Goal: Task Accomplishment & Management: Complete application form

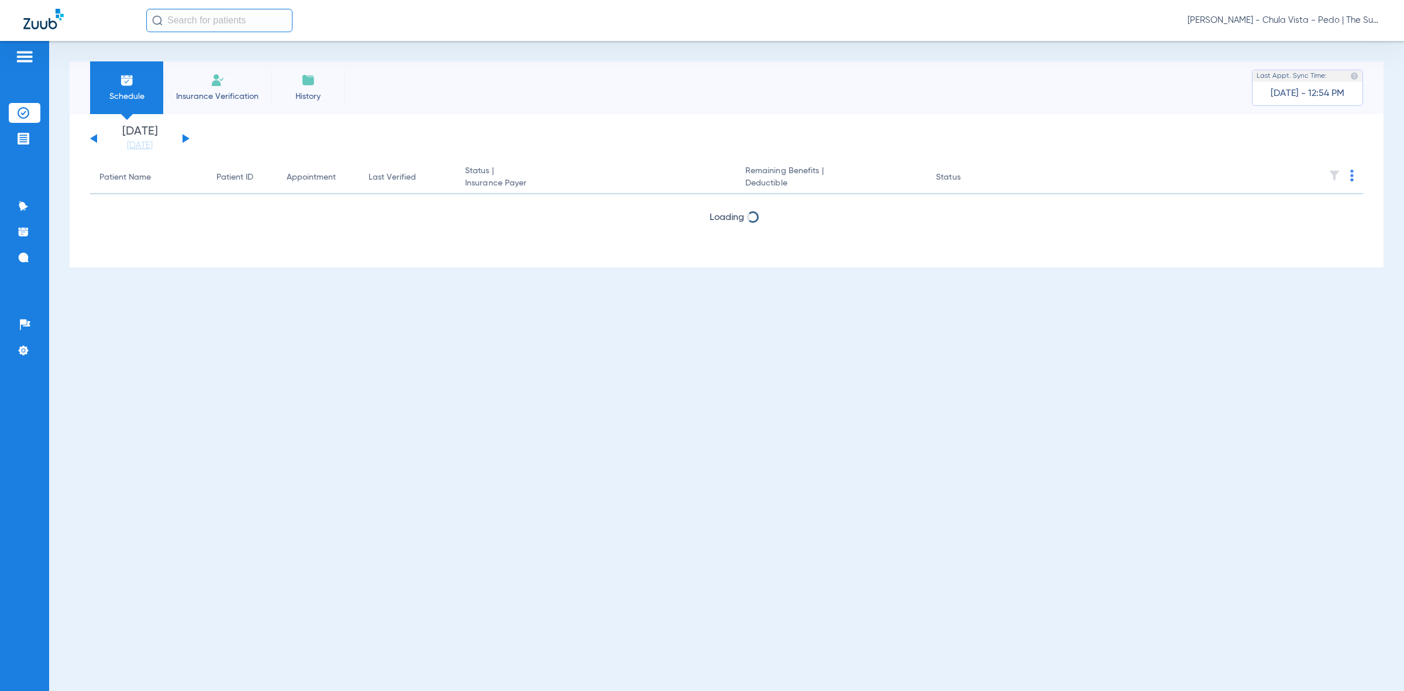
click at [127, 182] on div "Patient Name" at bounding box center [124, 177] width 51 height 12
click at [229, 88] on li "Insurance Verification" at bounding box center [217, 87] width 108 height 53
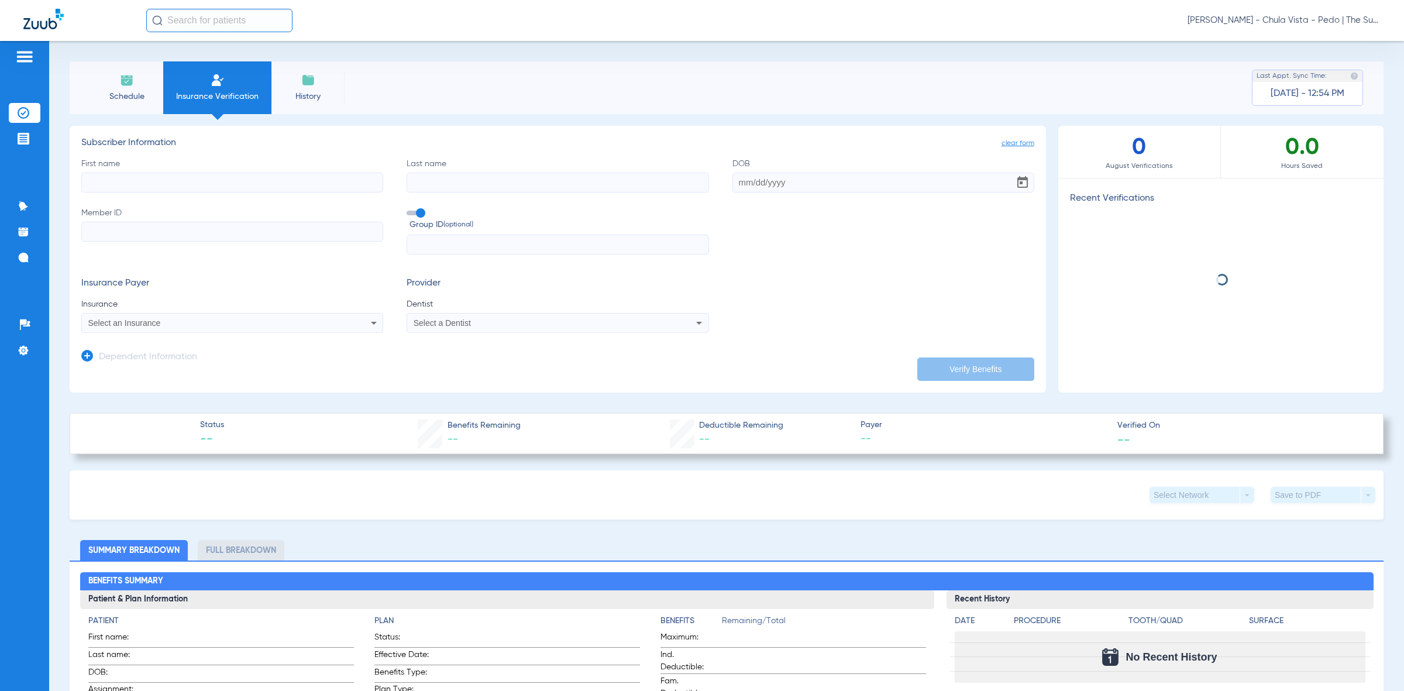
click at [209, 176] on input "First name" at bounding box center [232, 183] width 302 height 20
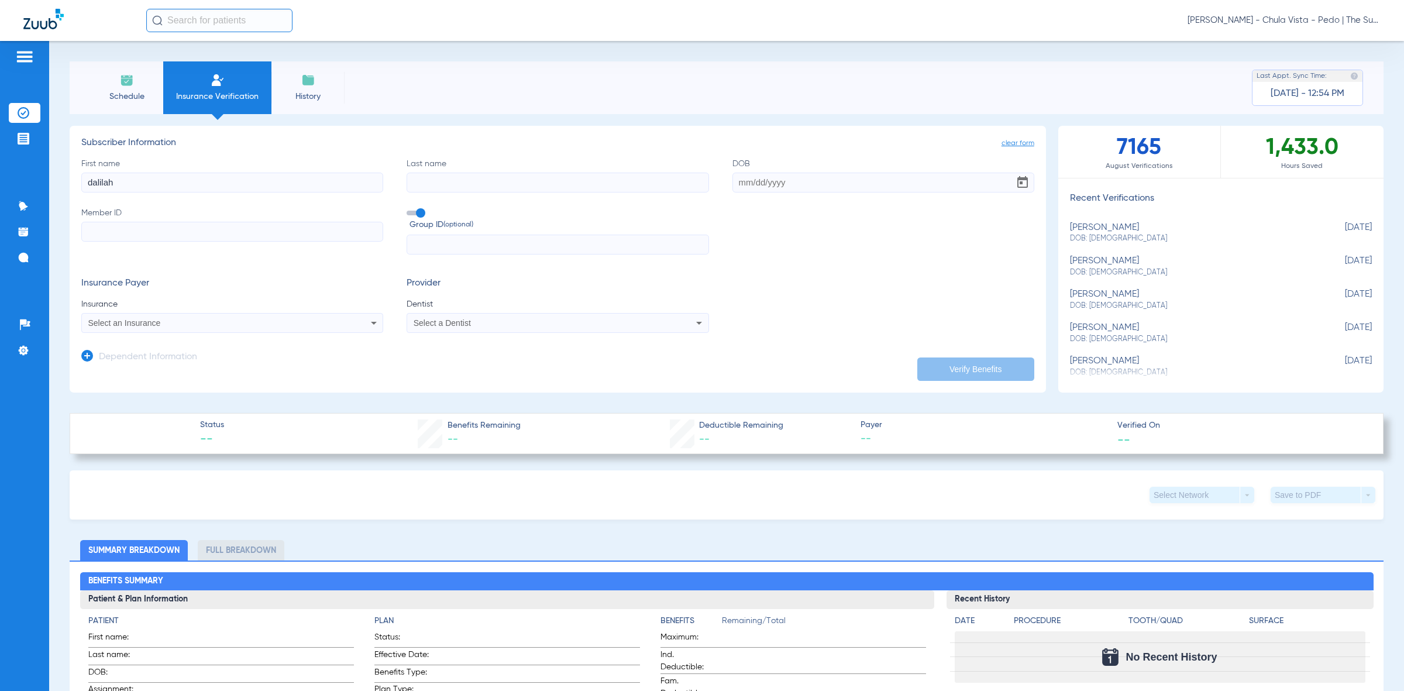
type input "dalilah"
type input "a"
type input "[PERSON_NAME]"
click at [736, 182] on input "DOB Required" at bounding box center [883, 183] width 302 height 20
type input "[DATE]"
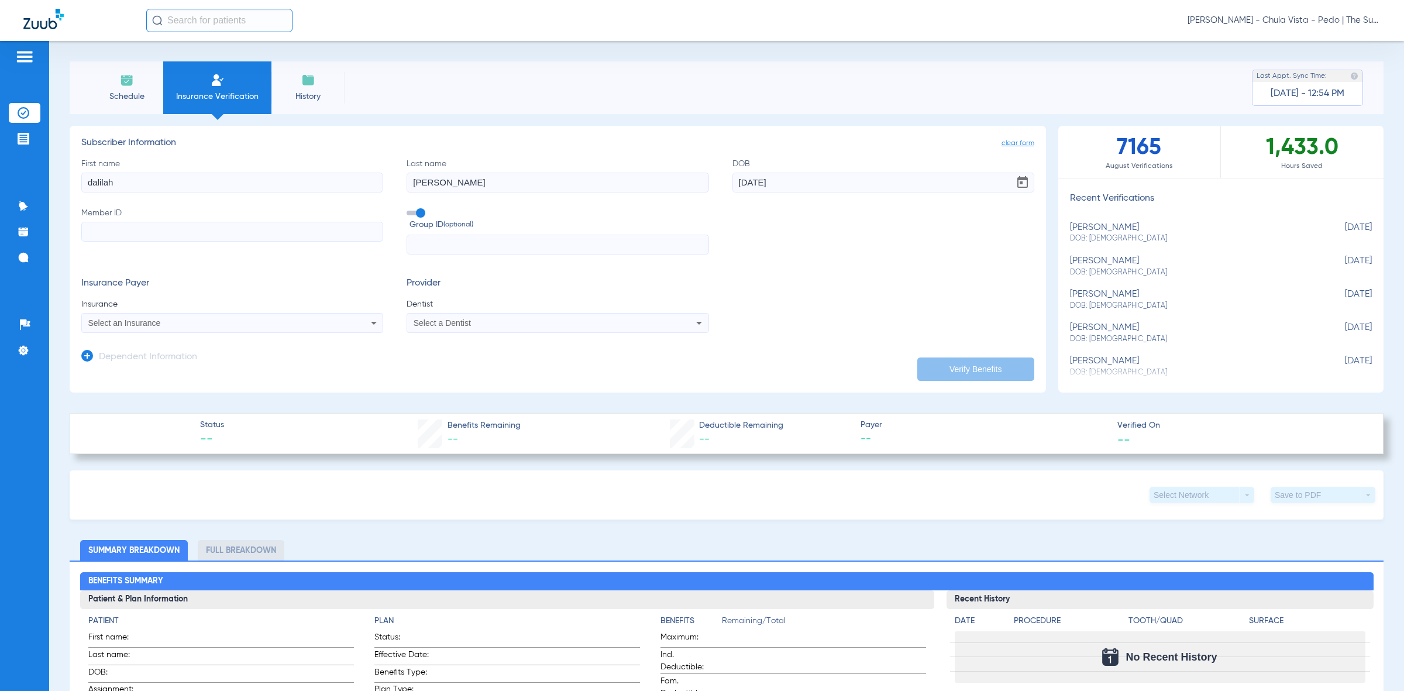
click at [740, 232] on div "First name [PERSON_NAME] Last name [PERSON_NAME] [DEMOGRAPHIC_DATA] Member ID G…" at bounding box center [557, 206] width 953 height 97
click at [149, 230] on input "Member ID" at bounding box center [232, 232] width 302 height 20
click at [133, 240] on input "Member ID Required" at bounding box center [232, 232] width 302 height 20
paste input "807A24814"
type input "807A24814"
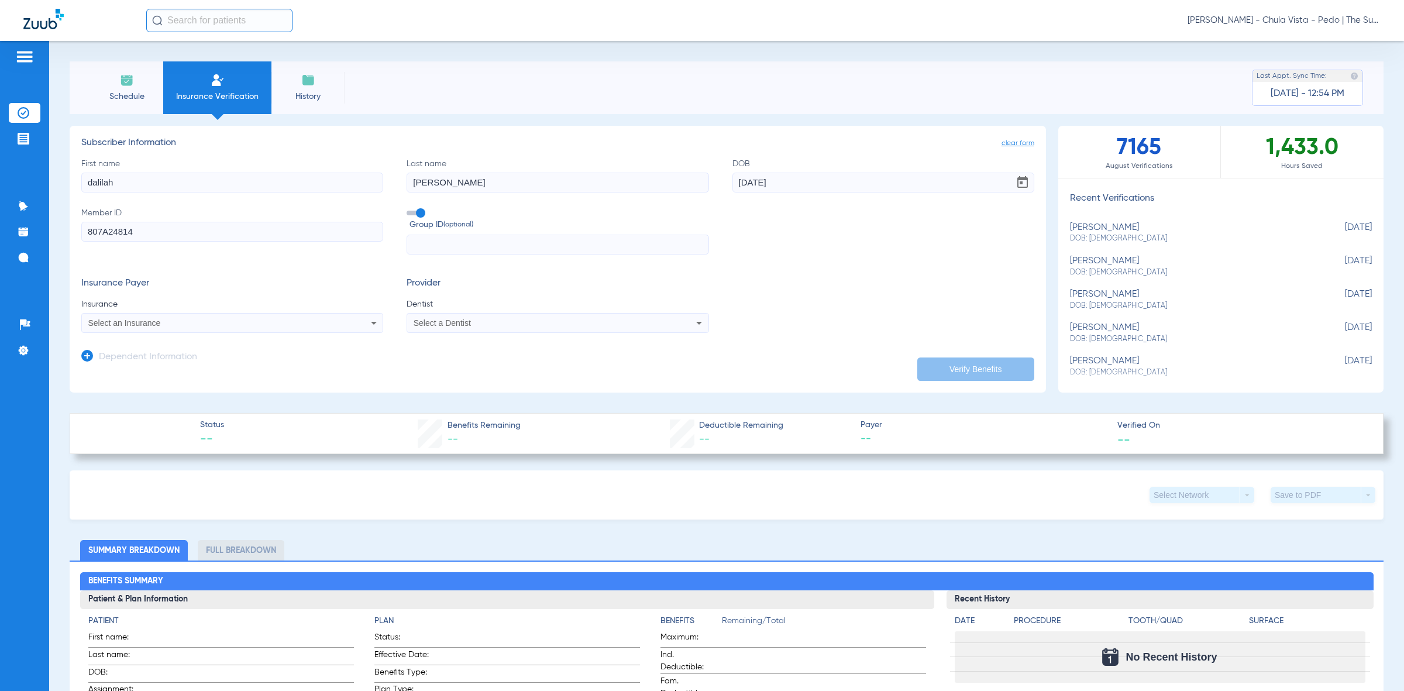
click at [92, 323] on span "Select an Insurance" at bounding box center [124, 322] width 73 height 9
type input "laborers"
drag, startPoint x: 136, startPoint y: 346, endPoint x: 21, endPoint y: 345, distance: 114.6
click at [21, 345] on div "laborers close No Results" at bounding box center [702, 345] width 1404 height 691
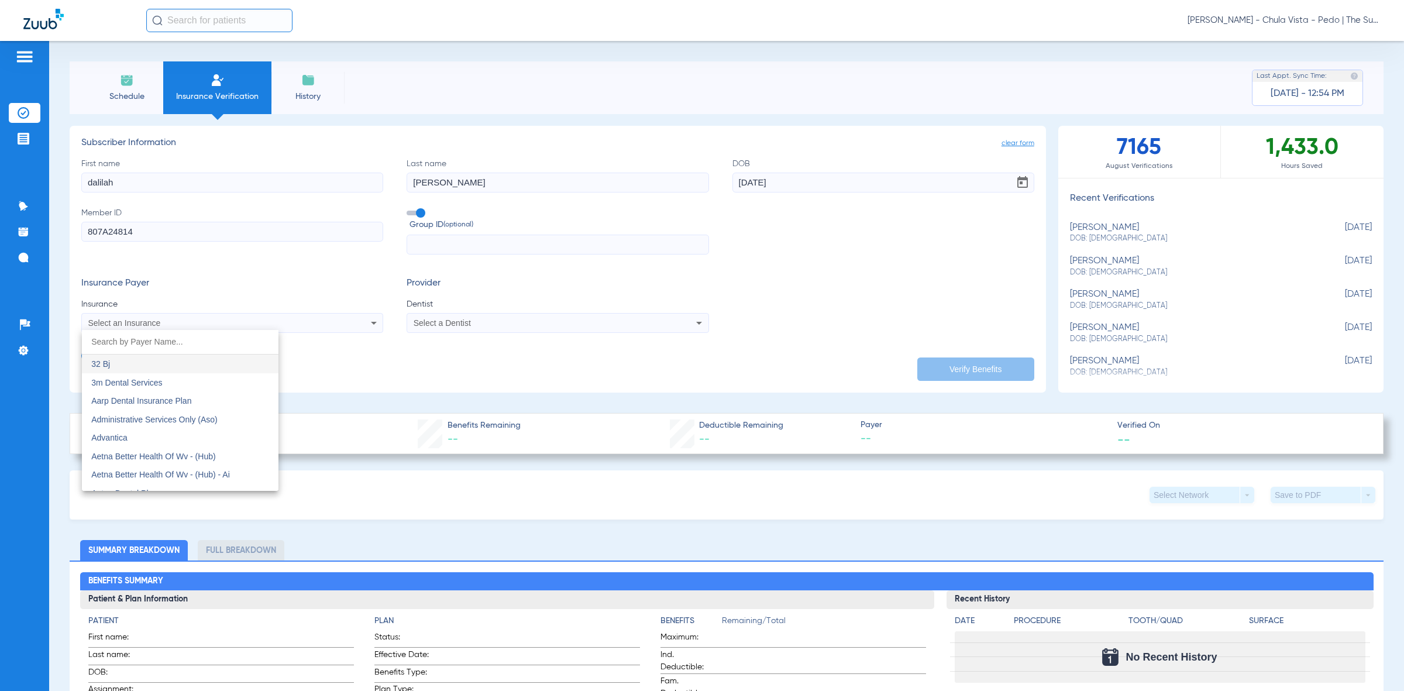
click at [150, 340] on input "dropdown search" at bounding box center [180, 342] width 197 height 24
paste input "Laborers Health & Welfare"
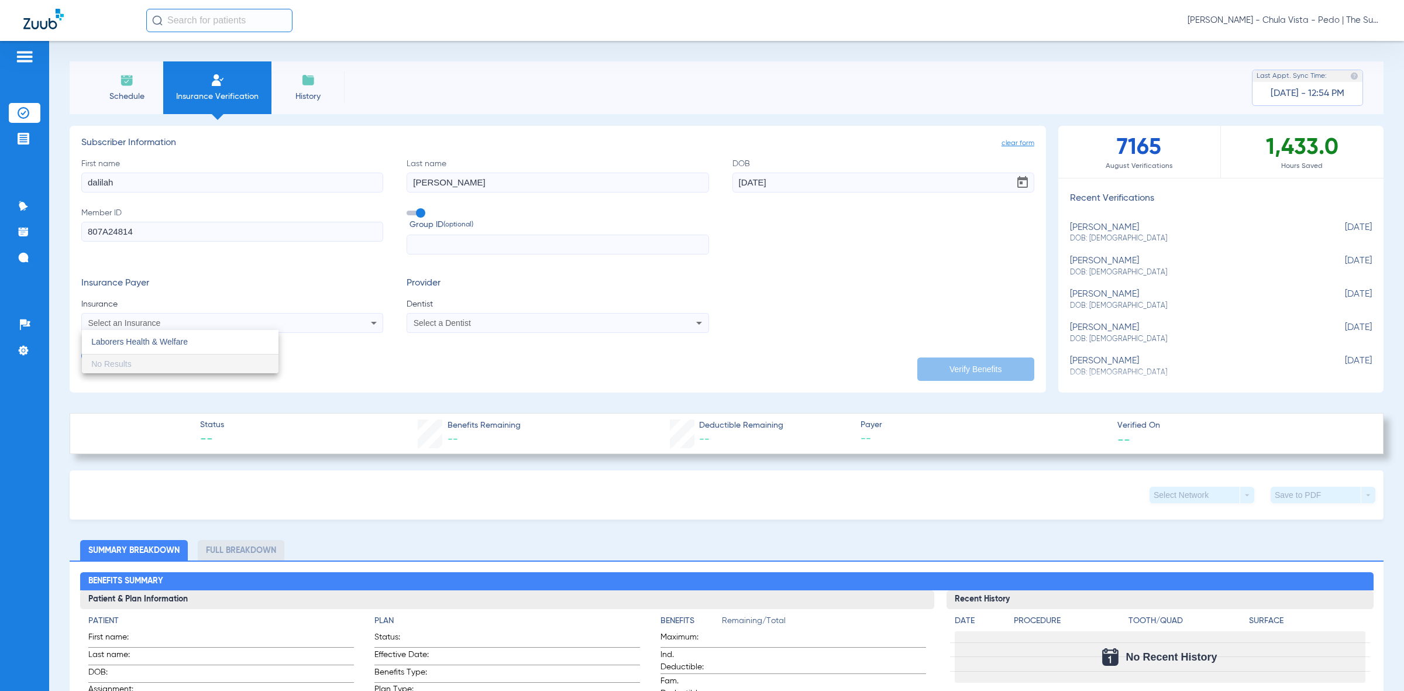
type input "Laborers Health & Welfare"
click at [472, 319] on div at bounding box center [702, 345] width 1404 height 691
click at [484, 323] on div "Select a Dentist" at bounding box center [529, 323] width 231 height 8
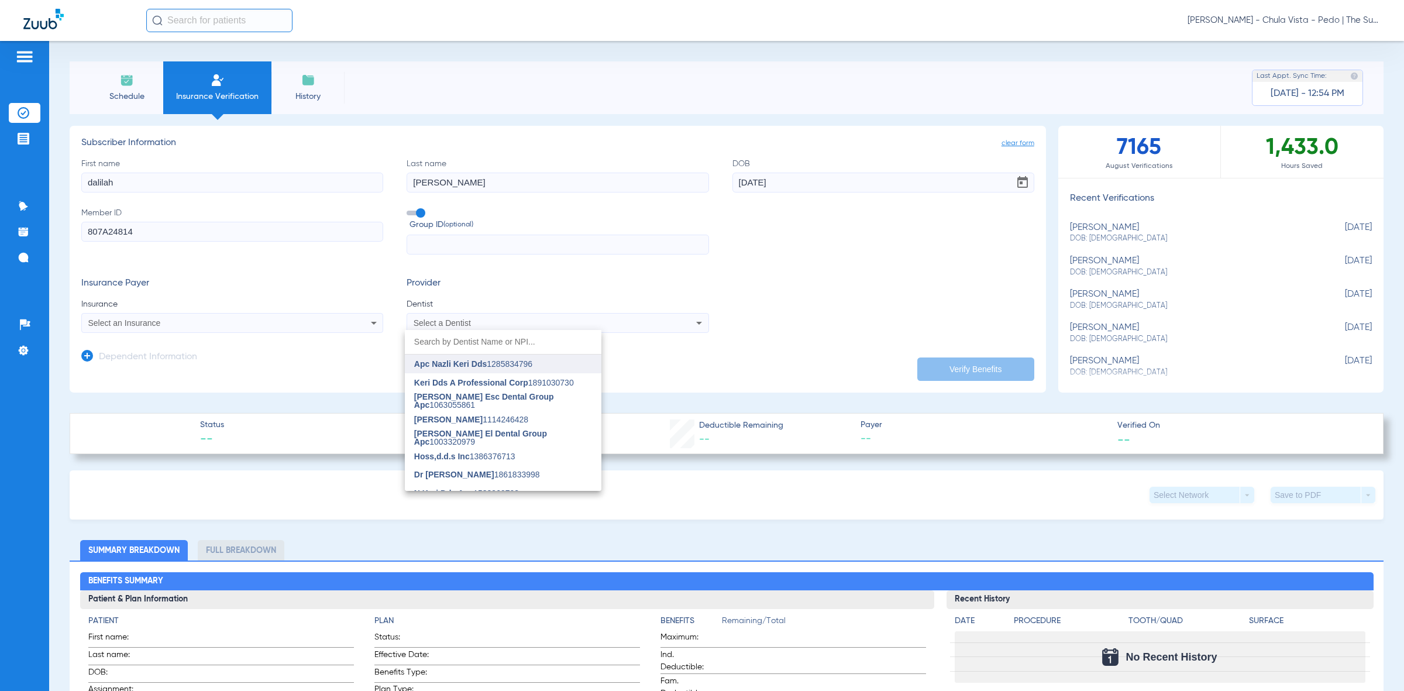
click at [474, 364] on span "Apc Nazli Keri Dds" at bounding box center [450, 363] width 73 height 9
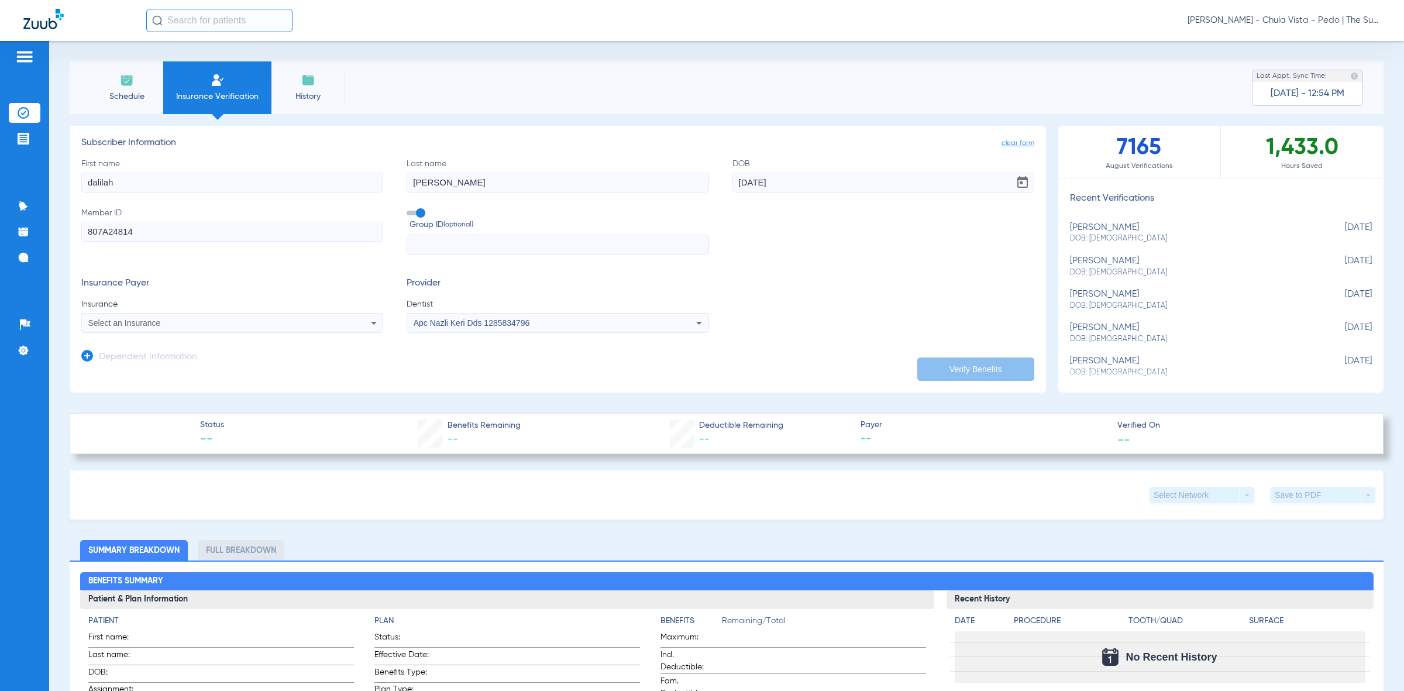
click at [139, 322] on span "Select an Insurance" at bounding box center [124, 322] width 73 height 9
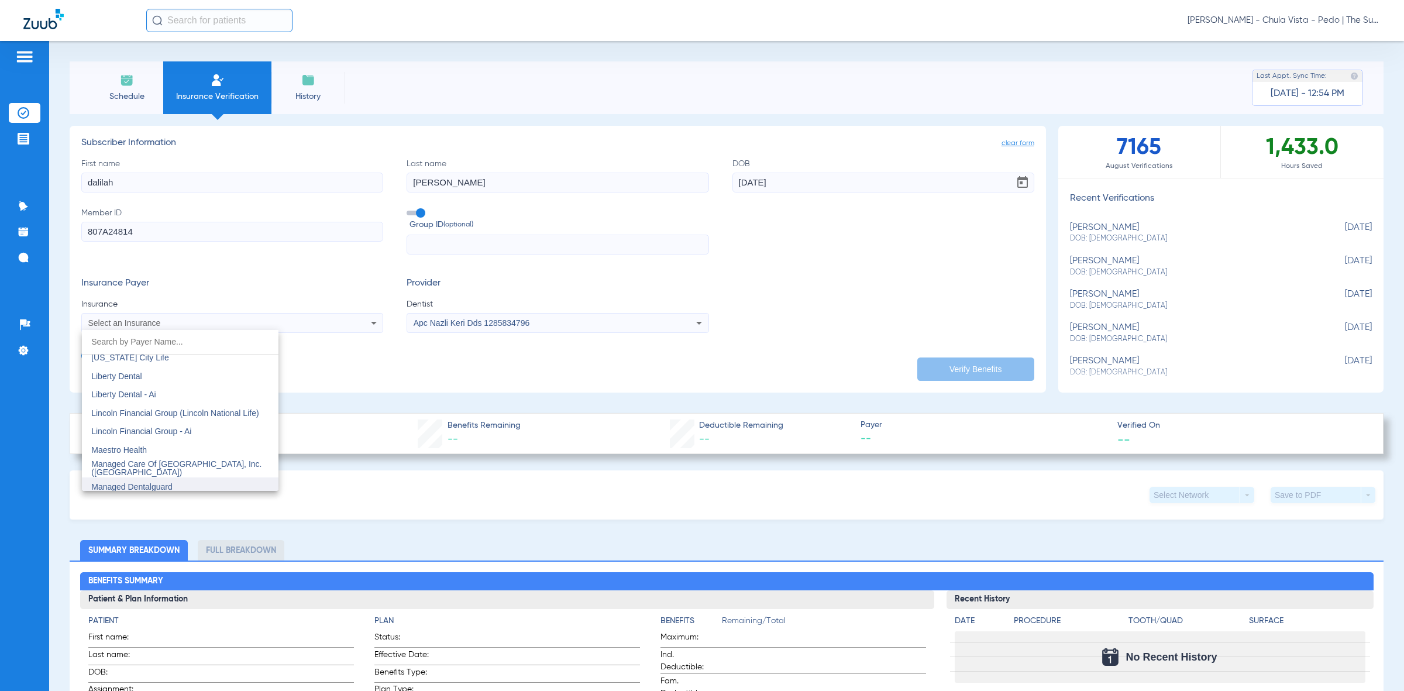
scroll to position [4476, 0]
click at [638, 350] on div at bounding box center [702, 345] width 1404 height 691
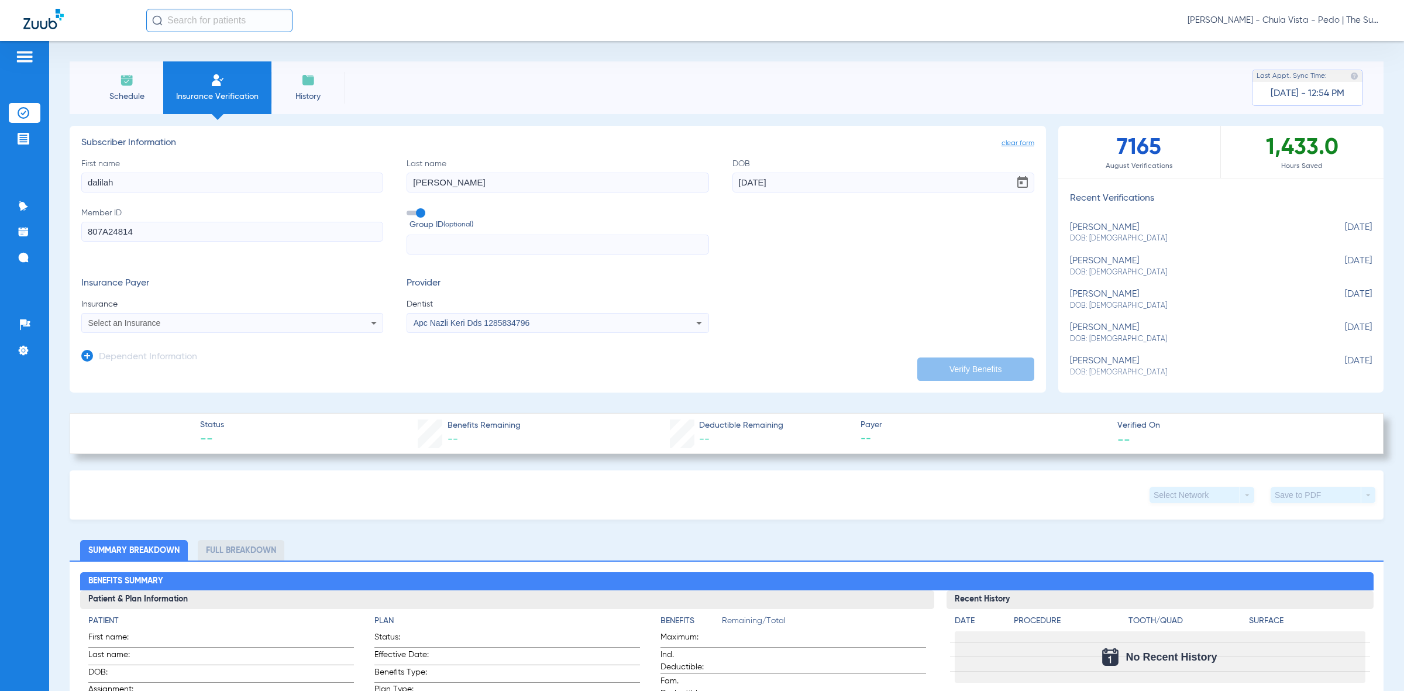
click at [145, 316] on div "Select an Insurance" at bounding box center [232, 323] width 301 height 14
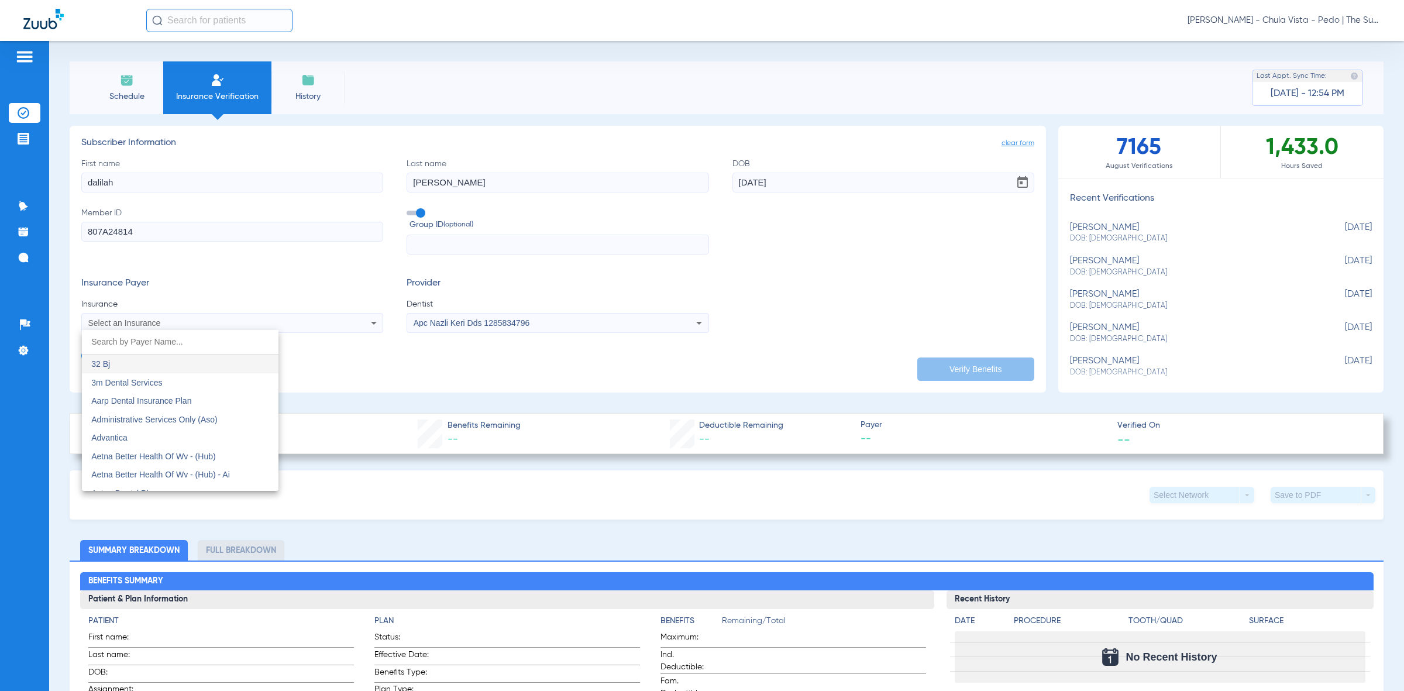
click at [158, 344] on input "dropdown search" at bounding box center [180, 342] width 197 height 24
type input "l"
click at [380, 381] on div at bounding box center [702, 345] width 1404 height 691
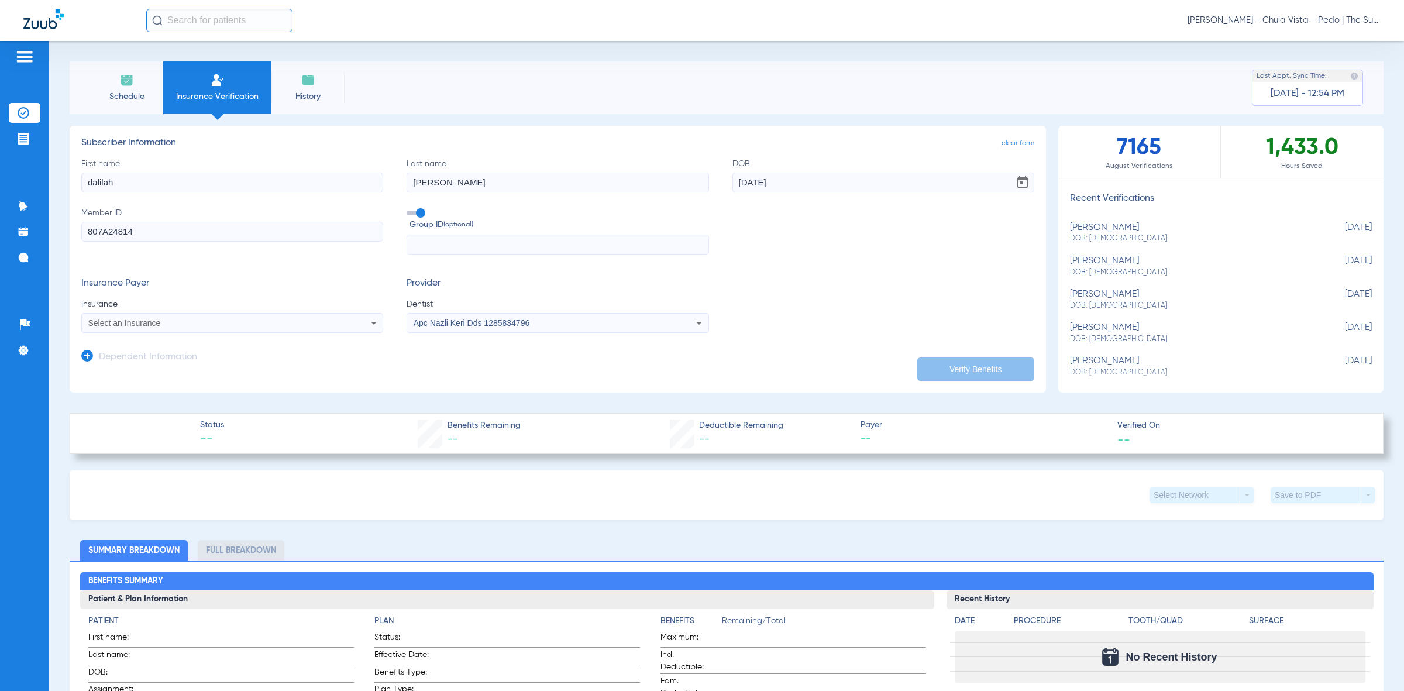
click at [182, 331] on mat-select "Select an Insurance" at bounding box center [232, 323] width 302 height 20
click at [180, 326] on div "Select an Insurance" at bounding box center [203, 323] width 231 height 8
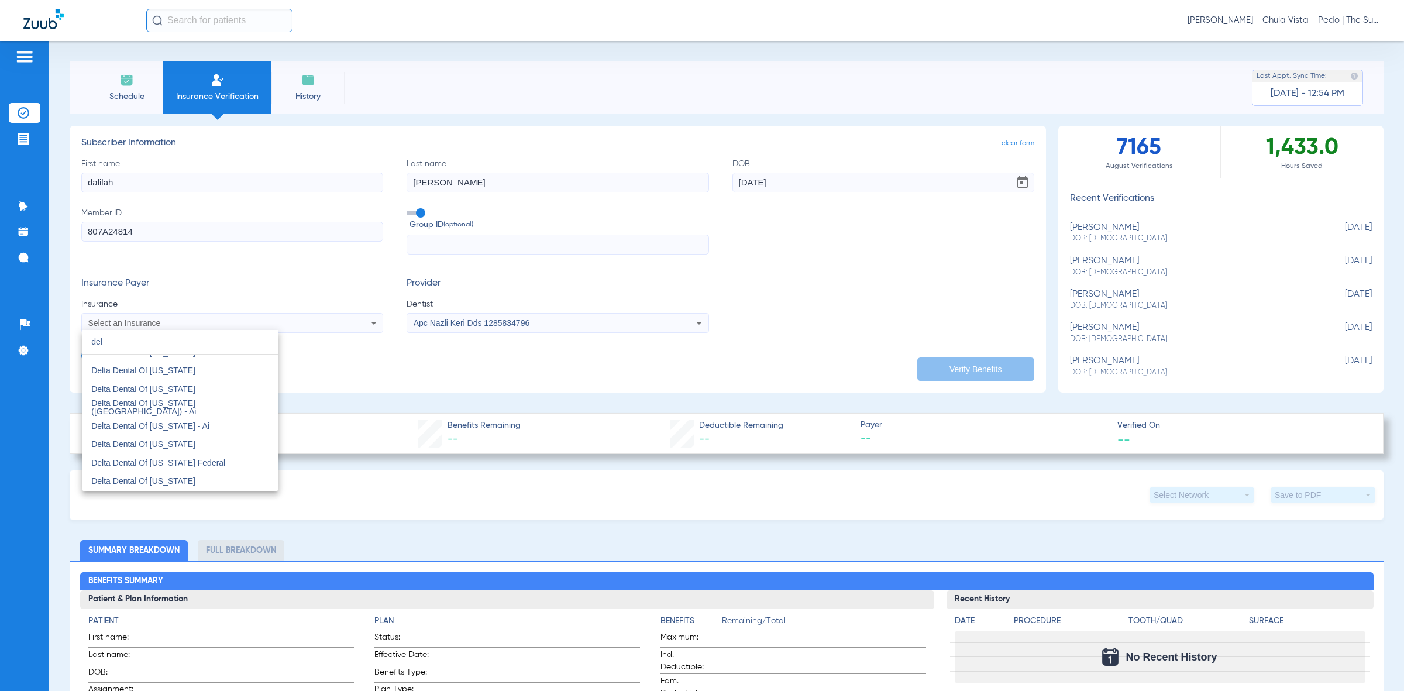
scroll to position [292, 0]
type input "del"
click at [191, 436] on mat-option "Delta Dental Of [US_STATE]" at bounding box center [180, 439] width 197 height 19
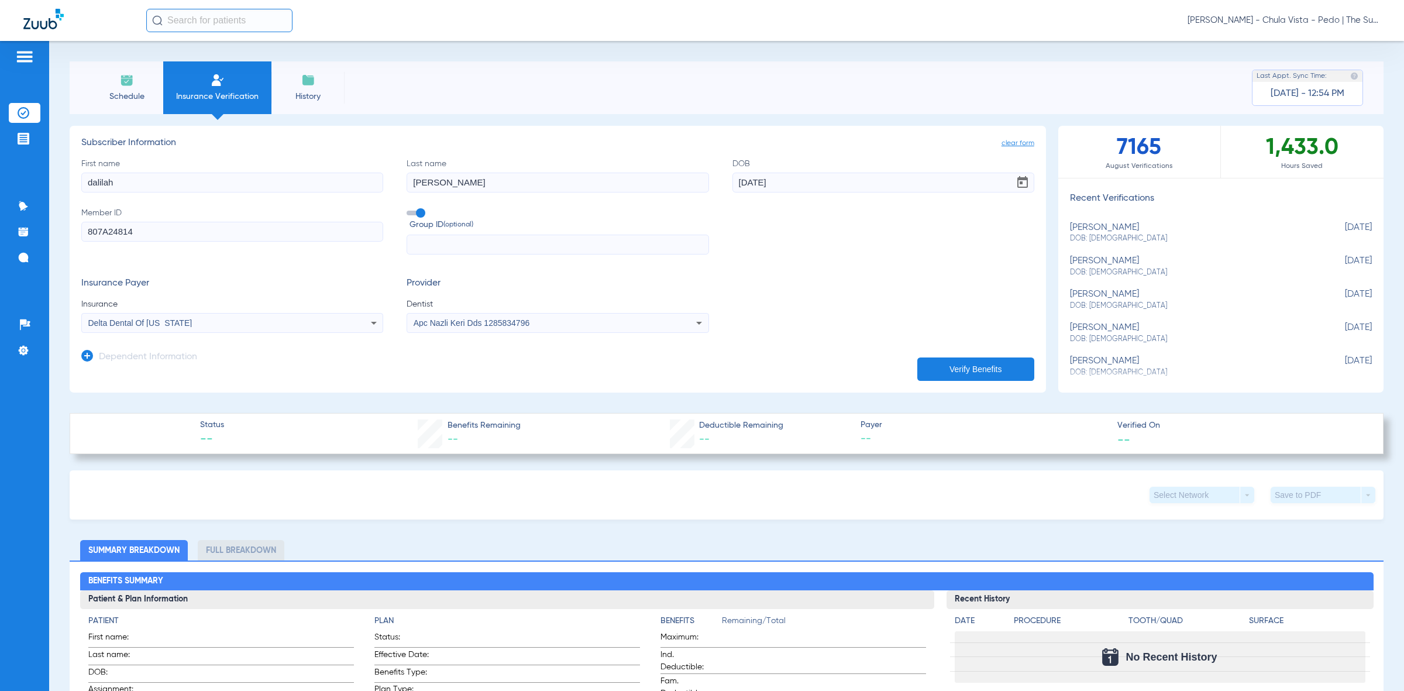
click at [265, 234] on input "807A24814" at bounding box center [232, 232] width 302 height 20
click at [263, 234] on input "807A24814" at bounding box center [232, 232] width 302 height 20
click at [115, 236] on input "Member ID Required" at bounding box center [232, 232] width 302 height 20
paste input "407800X00"
type input "407800X00"
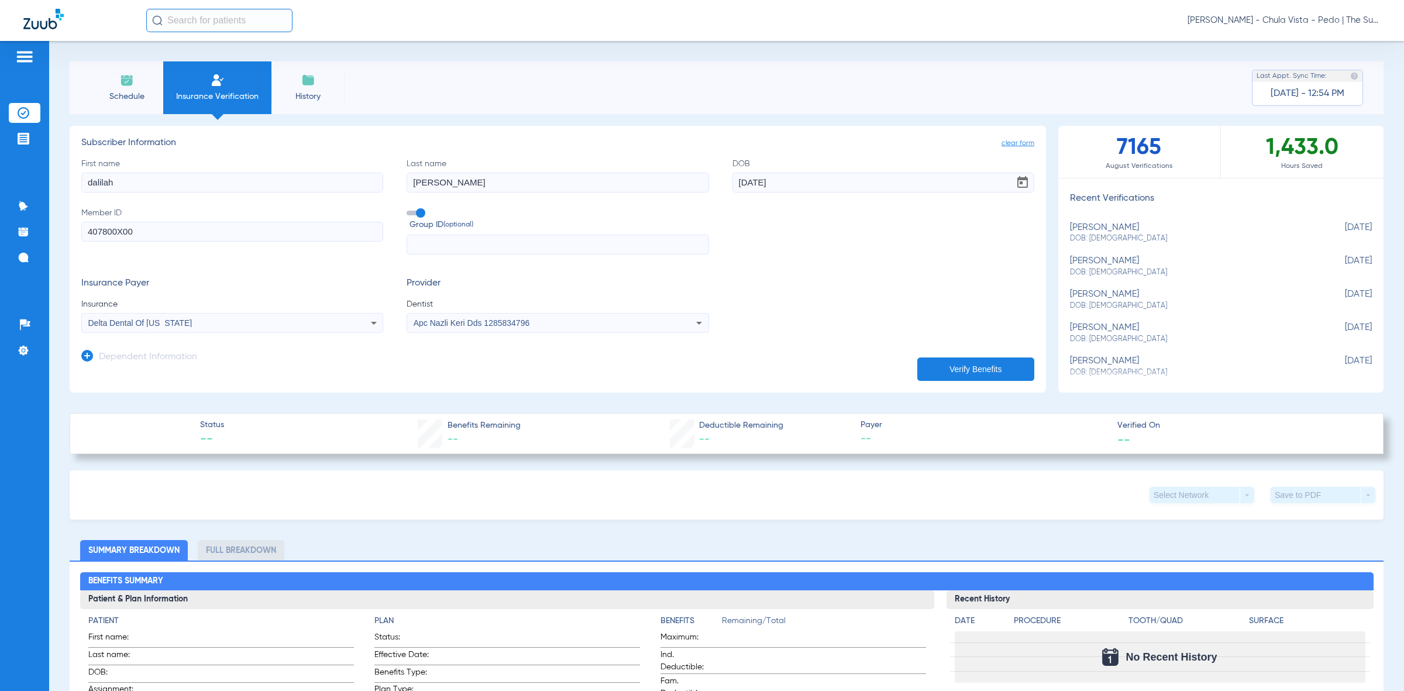
click at [986, 371] on button "Verify Benefits" at bounding box center [975, 368] width 117 height 23
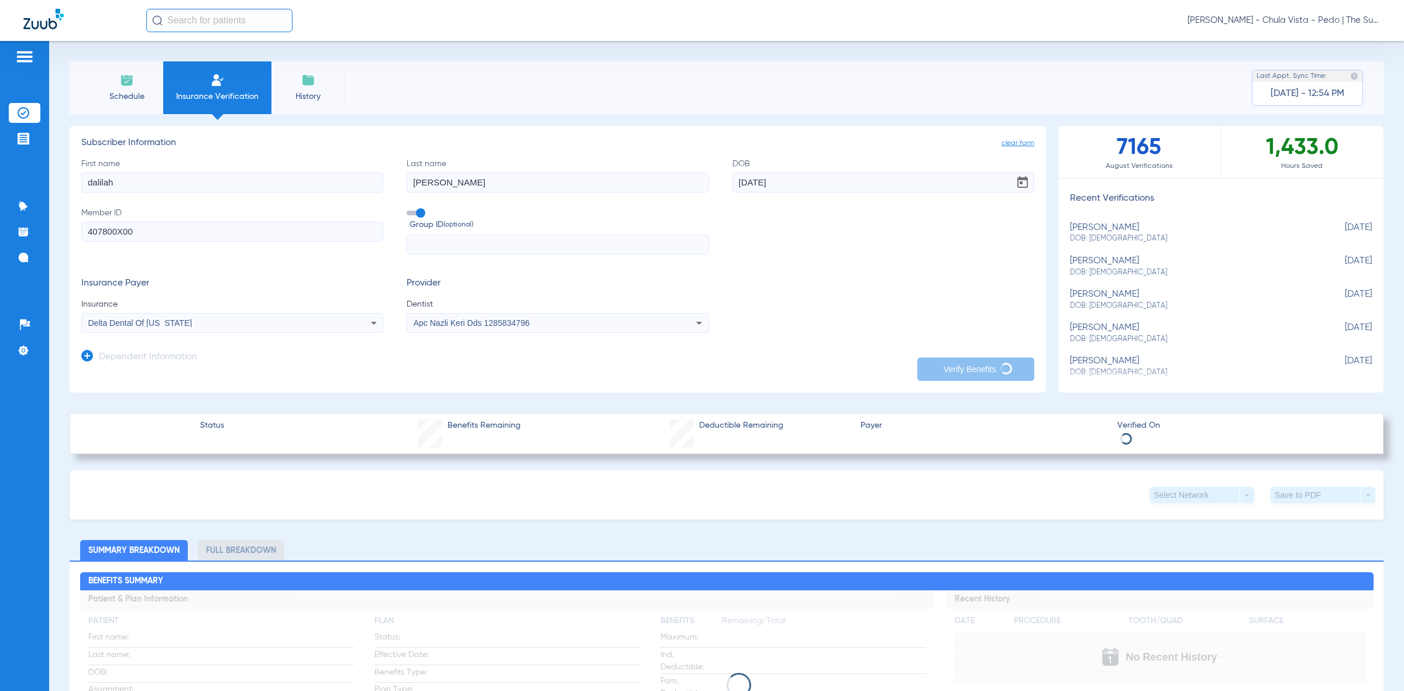
type input "dalilah"
type input "[PERSON_NAME]"
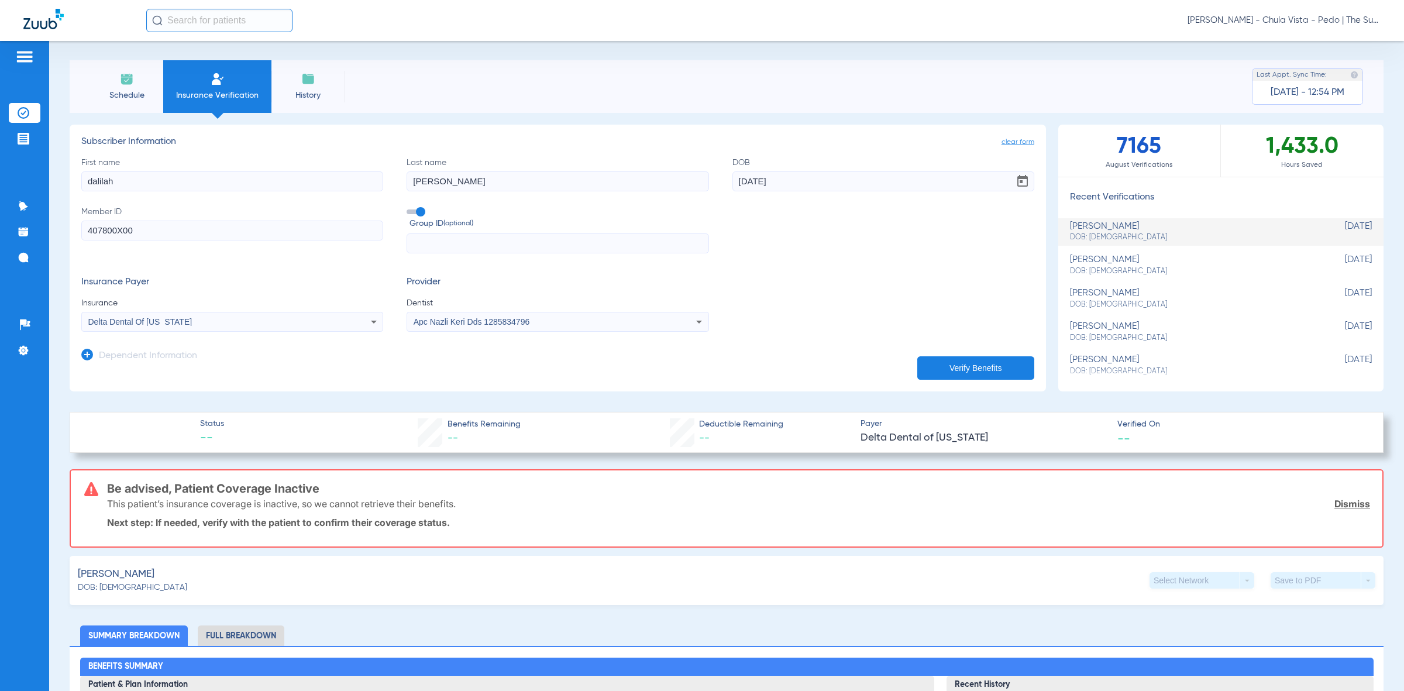
scroll to position [0, 0]
